Goal: Information Seeking & Learning: Learn about a topic

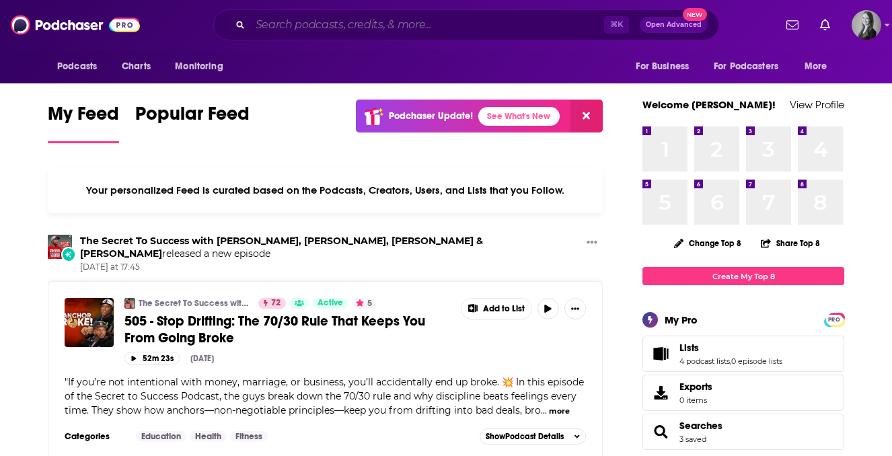
click at [266, 28] on input "Search podcasts, credits, & more..." at bounding box center [427, 25] width 354 height 22
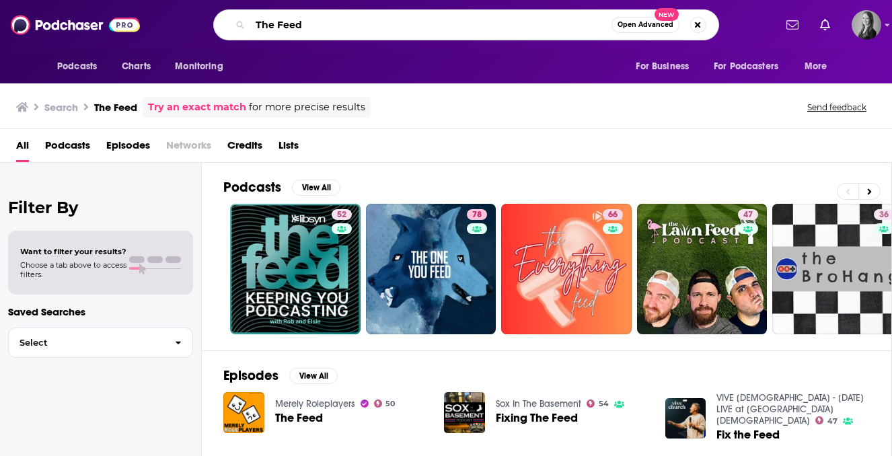
click at [352, 22] on input "The Feed" at bounding box center [430, 25] width 361 height 22
type input "The Feed by [PERSON_NAME]"
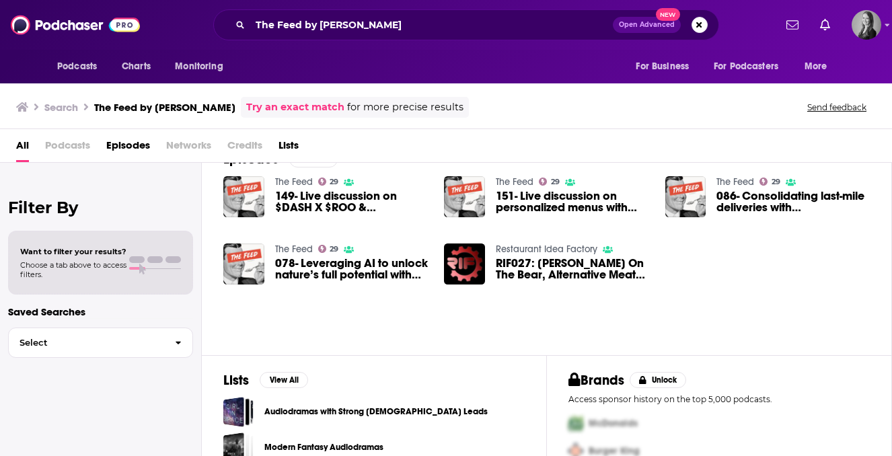
scroll to position [30, 0]
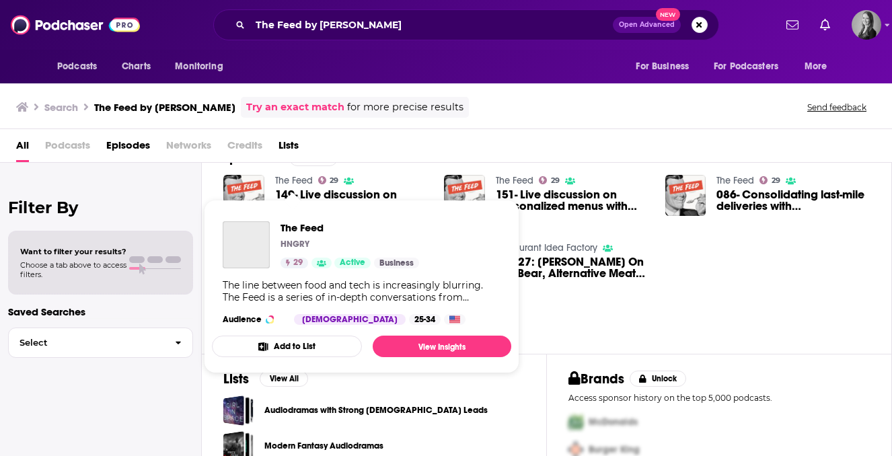
click at [299, 180] on link "The Feed" at bounding box center [294, 180] width 38 height 11
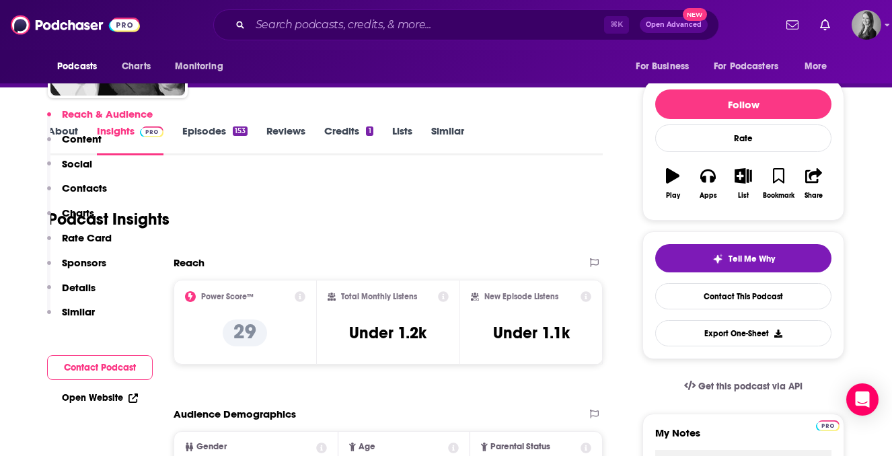
scroll to position [252, 0]
